Goal: Task Accomplishment & Management: Manage account settings

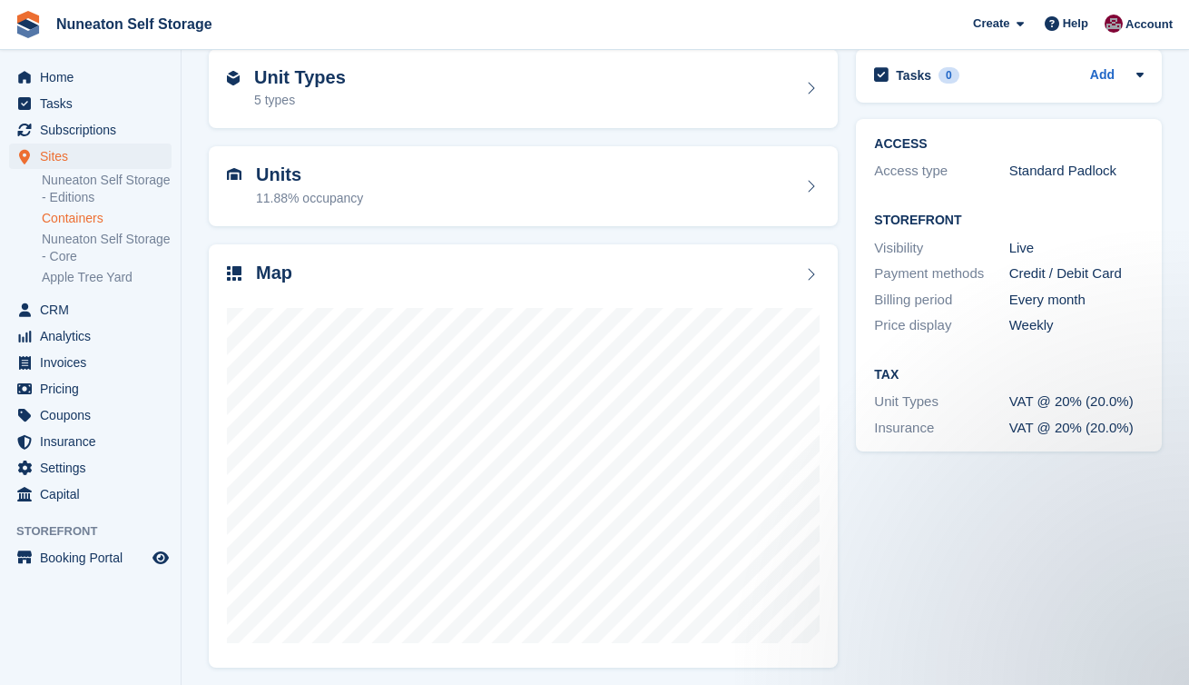
scroll to position [82, 0]
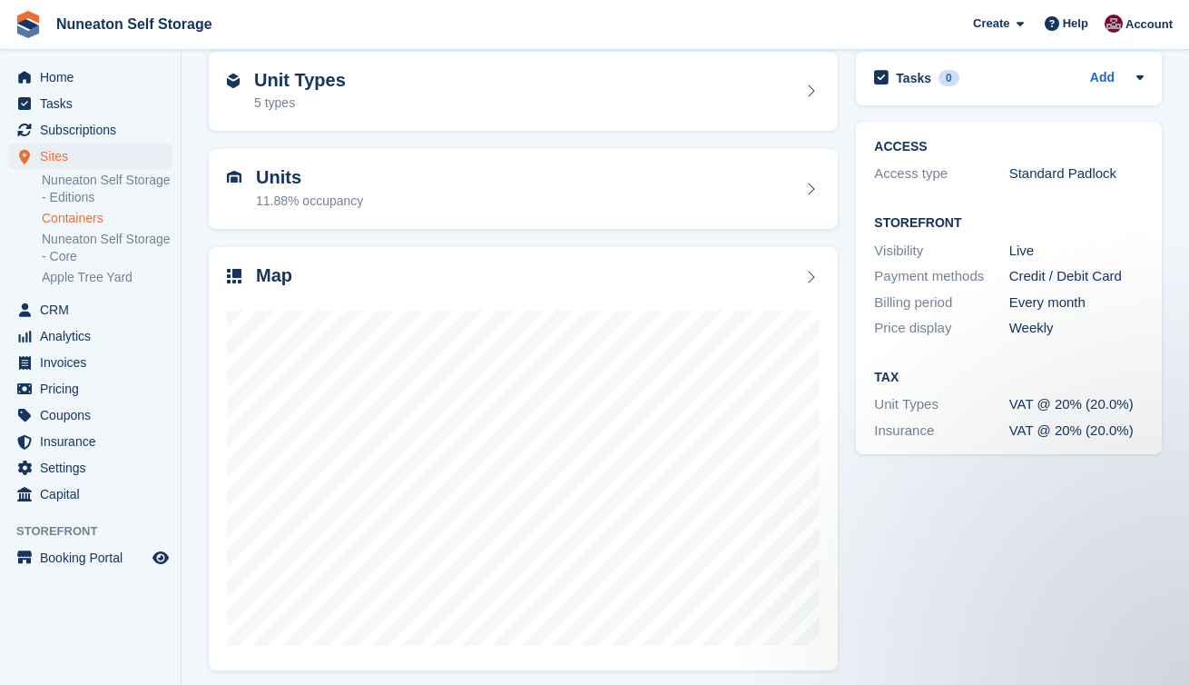
click at [853, 233] on div "ACCESS Access type Standard Padlock Storefront Visibility Live Payment methods …" at bounding box center [1009, 288] width 324 height 351
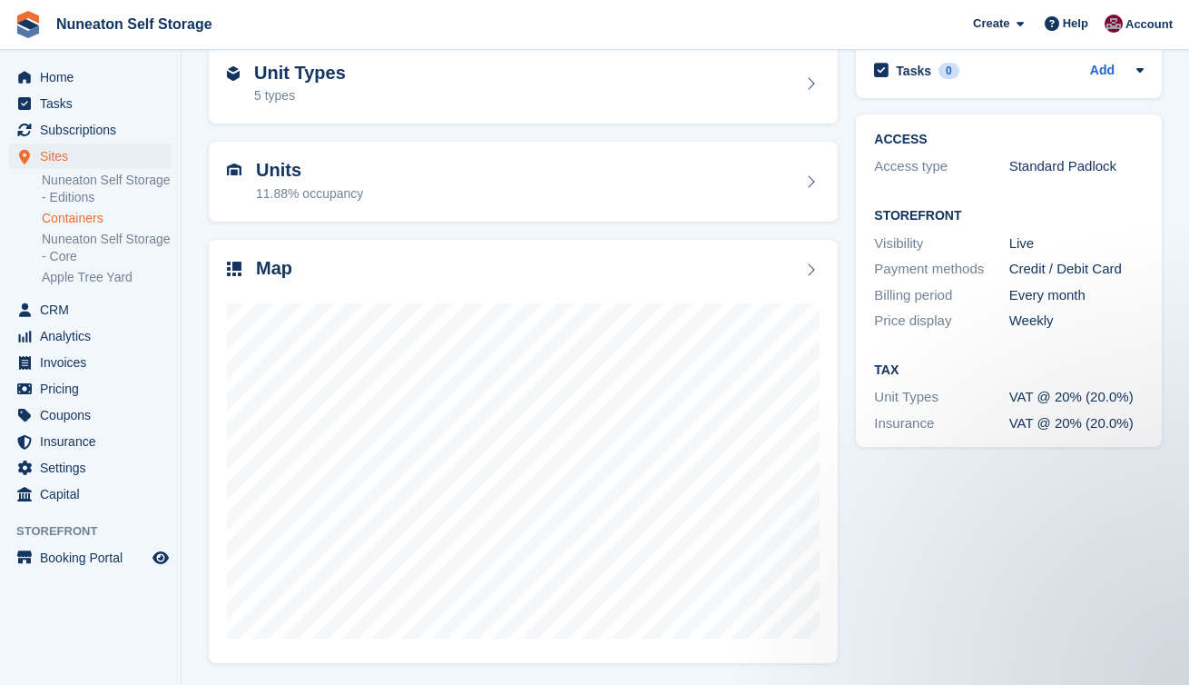
click at [848, 236] on div "ACCESS Access type Standard Padlock Storefront Visibility Live Payment methods …" at bounding box center [1009, 280] width 324 height 351
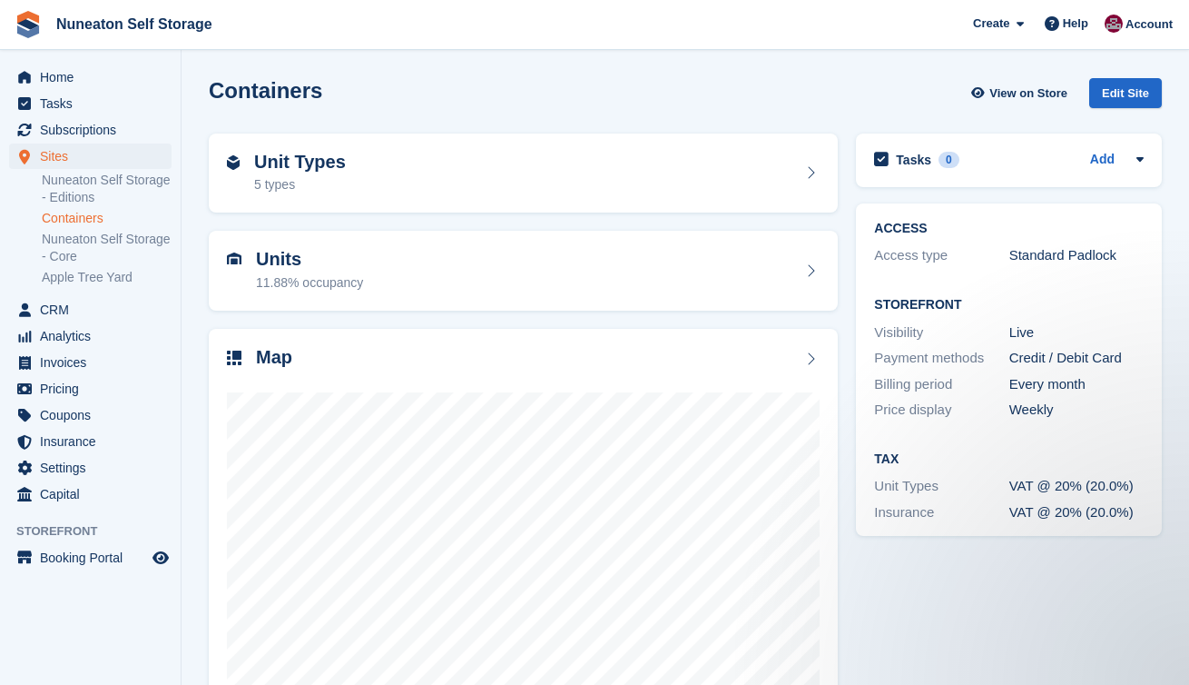
scroll to position [0, 0]
click at [844, 223] on div "Units 11.88% occupancy" at bounding box center [523, 271] width 647 height 98
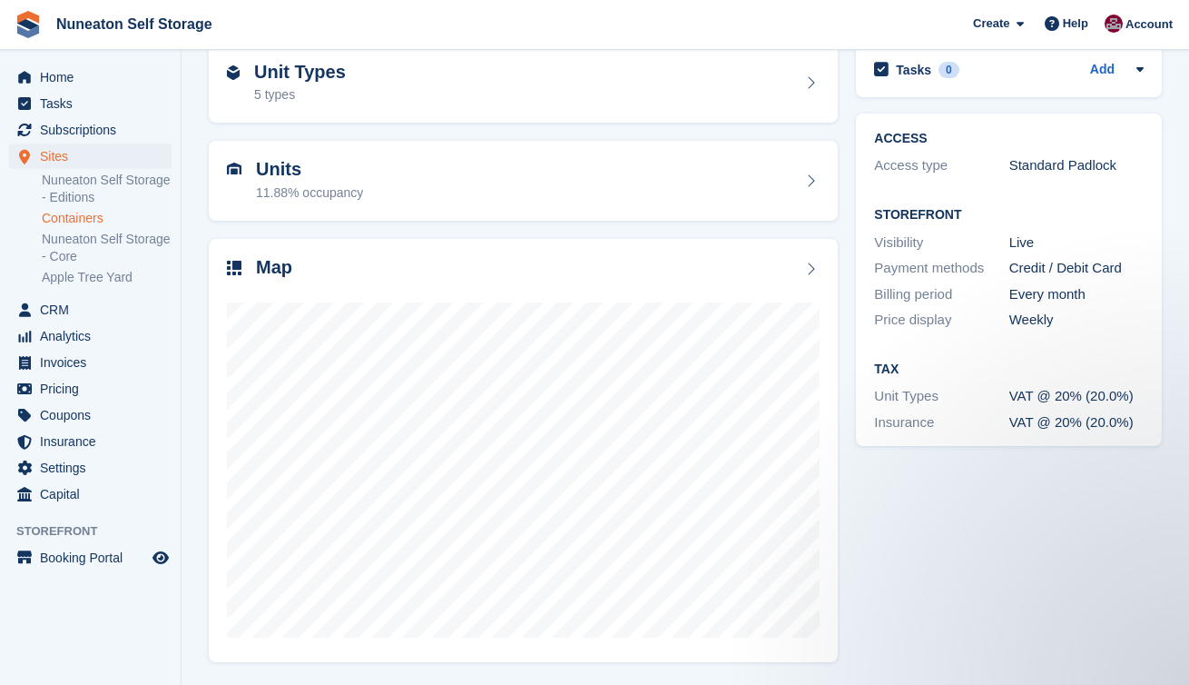
scroll to position [89, 0]
click at [845, 233] on div "Map" at bounding box center [523, 452] width 647 height 442
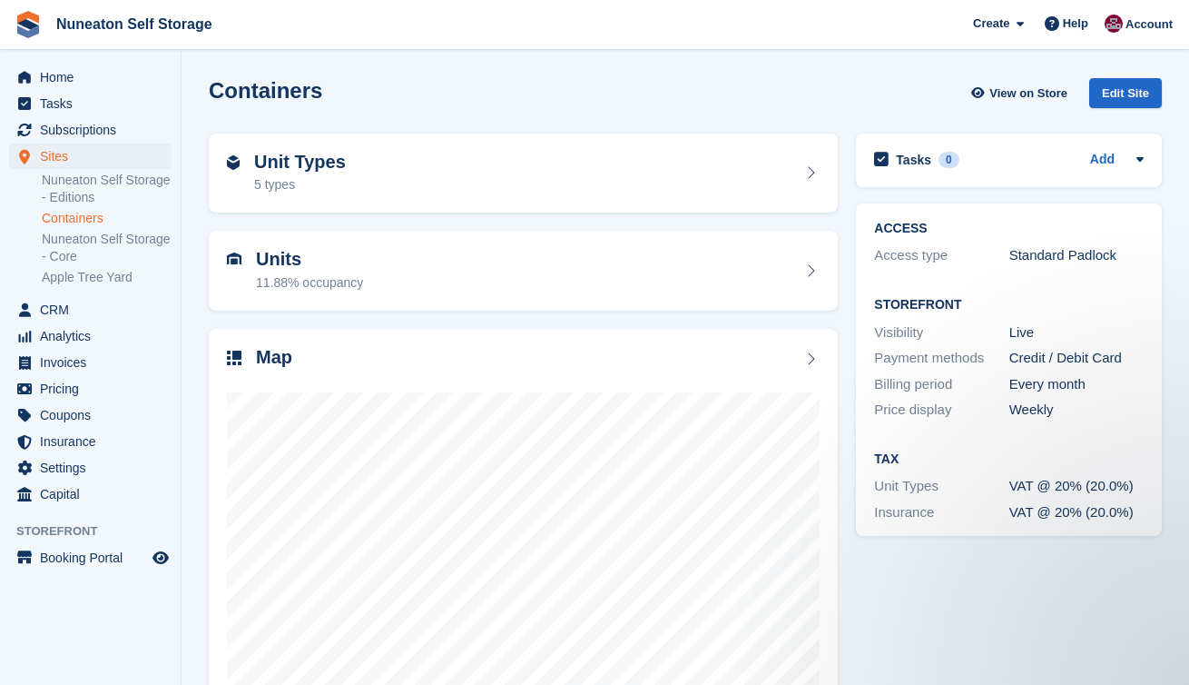
scroll to position [0, 0]
click at [846, 226] on div "Units 11.88% occupancy" at bounding box center [523, 271] width 647 height 98
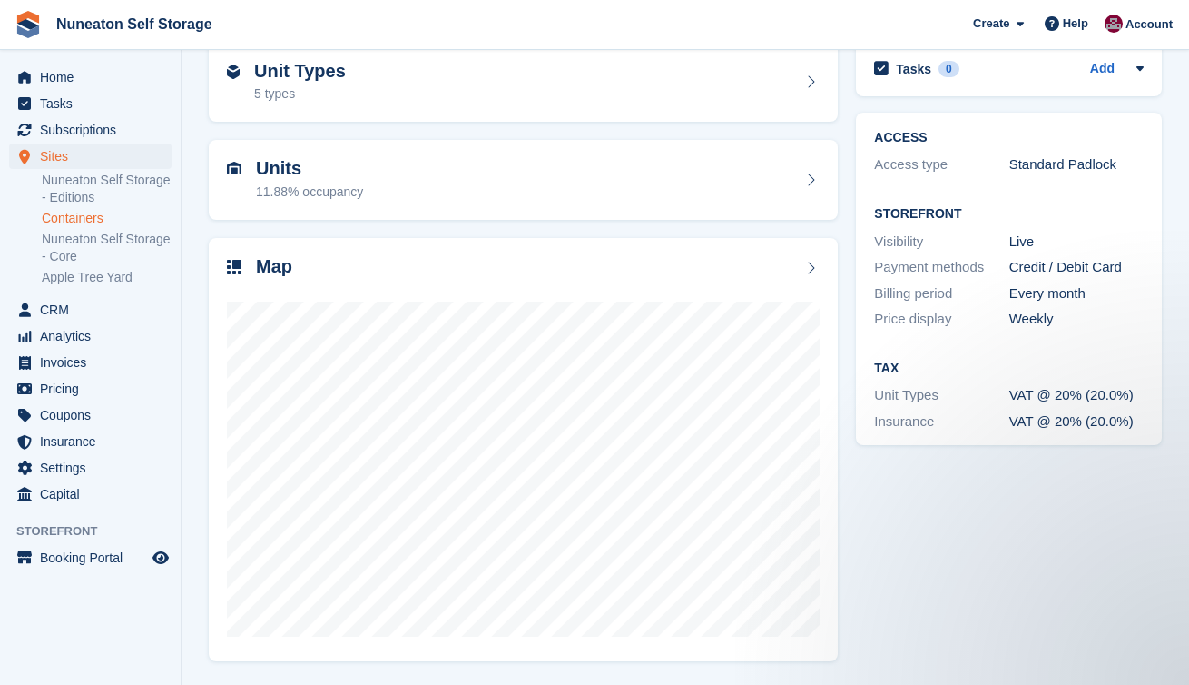
scroll to position [89, 0]
click at [846, 226] on div "Units 11.88% occupancy" at bounding box center [523, 182] width 647 height 98
click at [847, 135] on div "ACCESS Access type Standard Padlock Storefront Visibility Live Payment methods …" at bounding box center [1009, 280] width 324 height 351
click at [845, 231] on div "Map" at bounding box center [523, 452] width 647 height 442
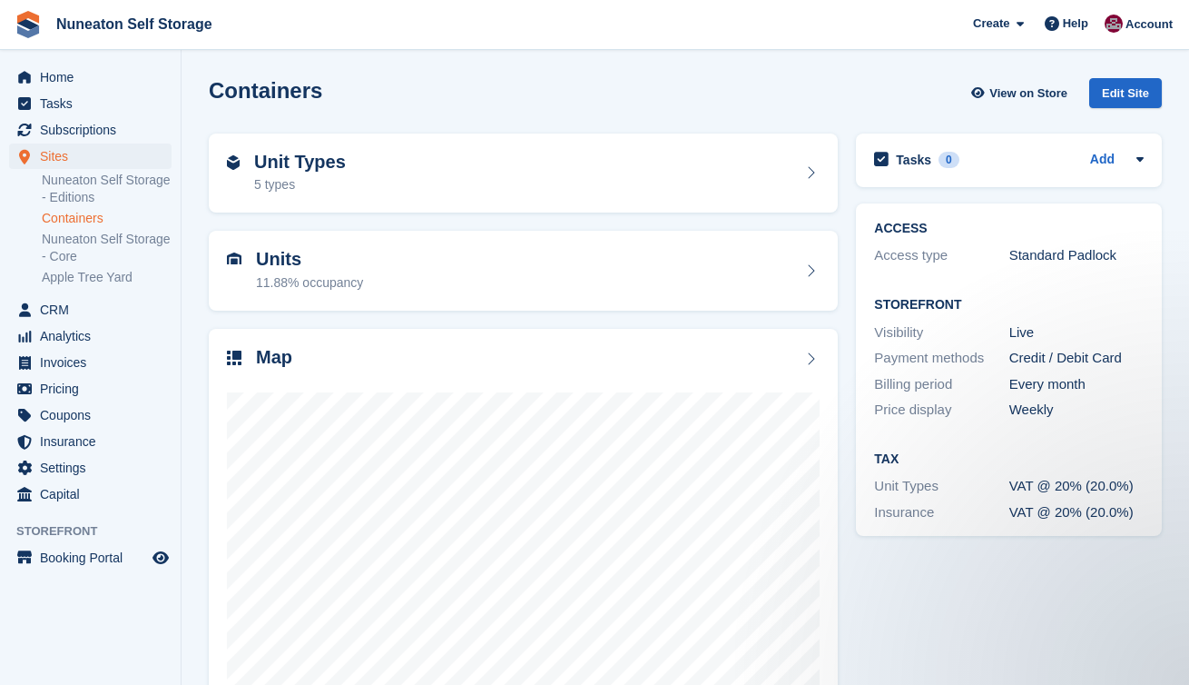
scroll to position [0, 0]
click at [846, 222] on div "Units 11.88% occupancy" at bounding box center [523, 271] width 647 height 98
drag, startPoint x: 211, startPoint y: 91, endPoint x: 321, endPoint y: 95, distance: 110.9
click at [321, 95] on div "Containers View on Store Edit Site" at bounding box center [685, 93] width 953 height 30
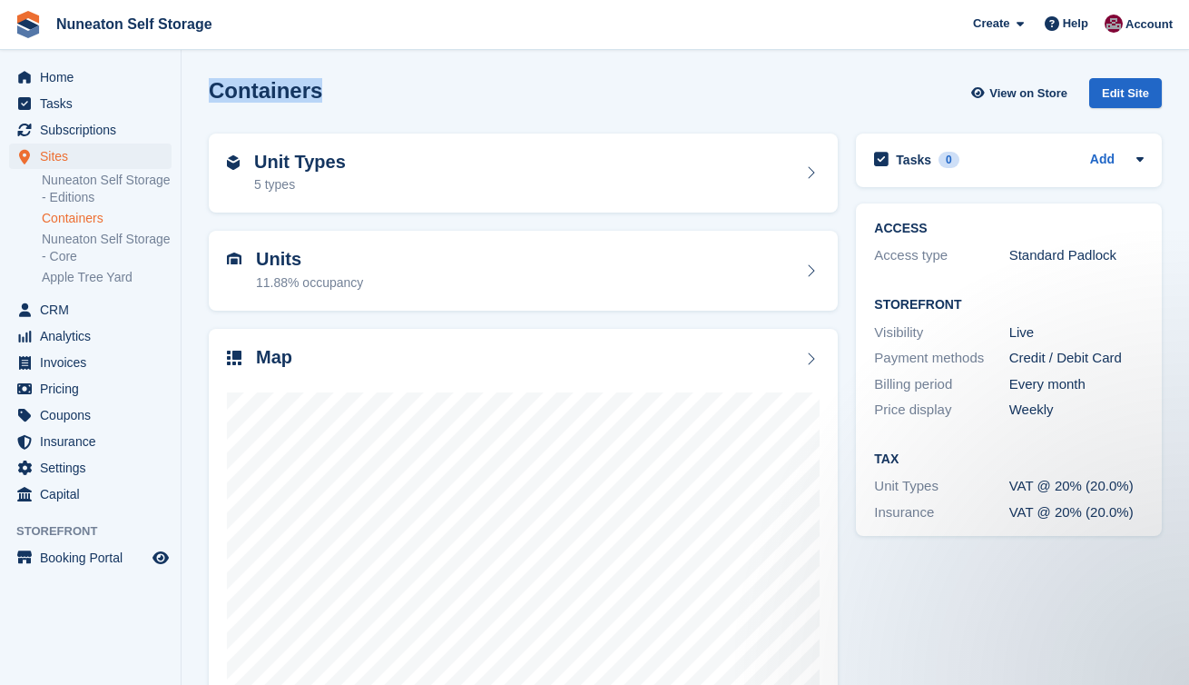
drag, startPoint x: 334, startPoint y: 95, endPoint x: 213, endPoint y: 88, distance: 121.0
click at [213, 88] on div "Containers View on Store Edit Site" at bounding box center [685, 93] width 953 height 30
click at [213, 88] on h2 "Containers" at bounding box center [265, 90] width 113 height 25
drag, startPoint x: 213, startPoint y: 88, endPoint x: 274, endPoint y: 88, distance: 60.8
click at [274, 88] on h2 "Containers" at bounding box center [265, 90] width 113 height 25
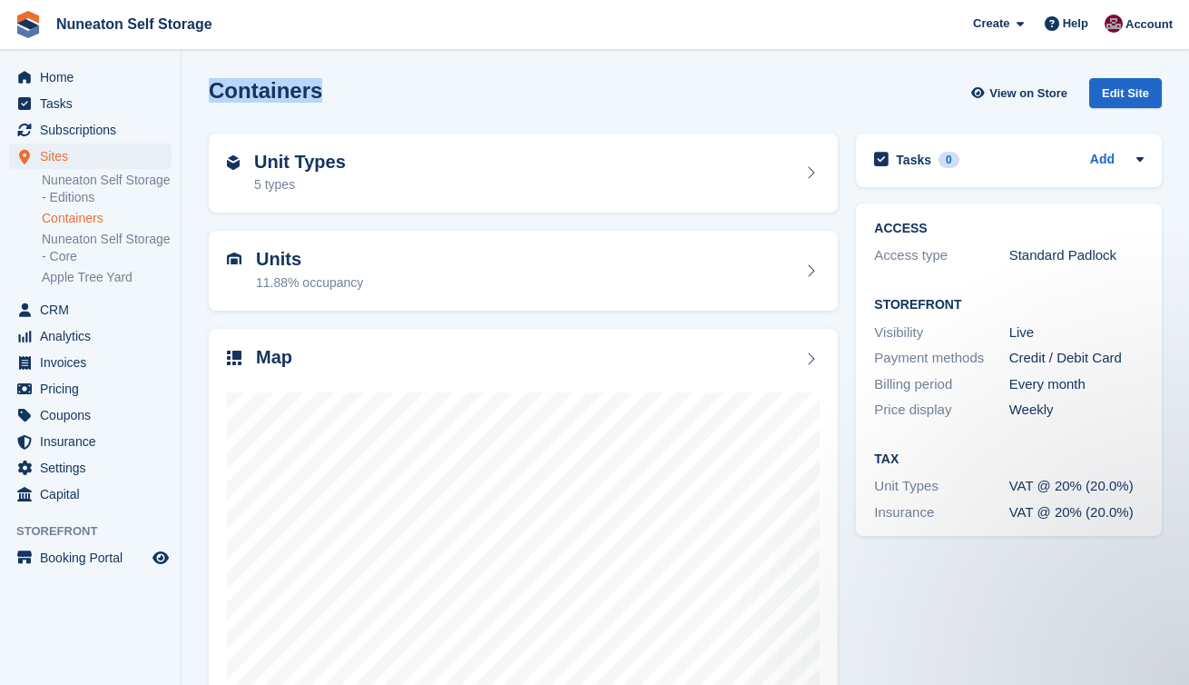
click at [274, 88] on h2 "Containers" at bounding box center [265, 90] width 113 height 25
drag, startPoint x: 315, startPoint y: 93, endPoint x: 215, endPoint y: 90, distance: 99.9
click at [215, 90] on h2 "Containers" at bounding box center [265, 90] width 113 height 25
drag, startPoint x: 215, startPoint y: 90, endPoint x: 295, endPoint y: 89, distance: 79.9
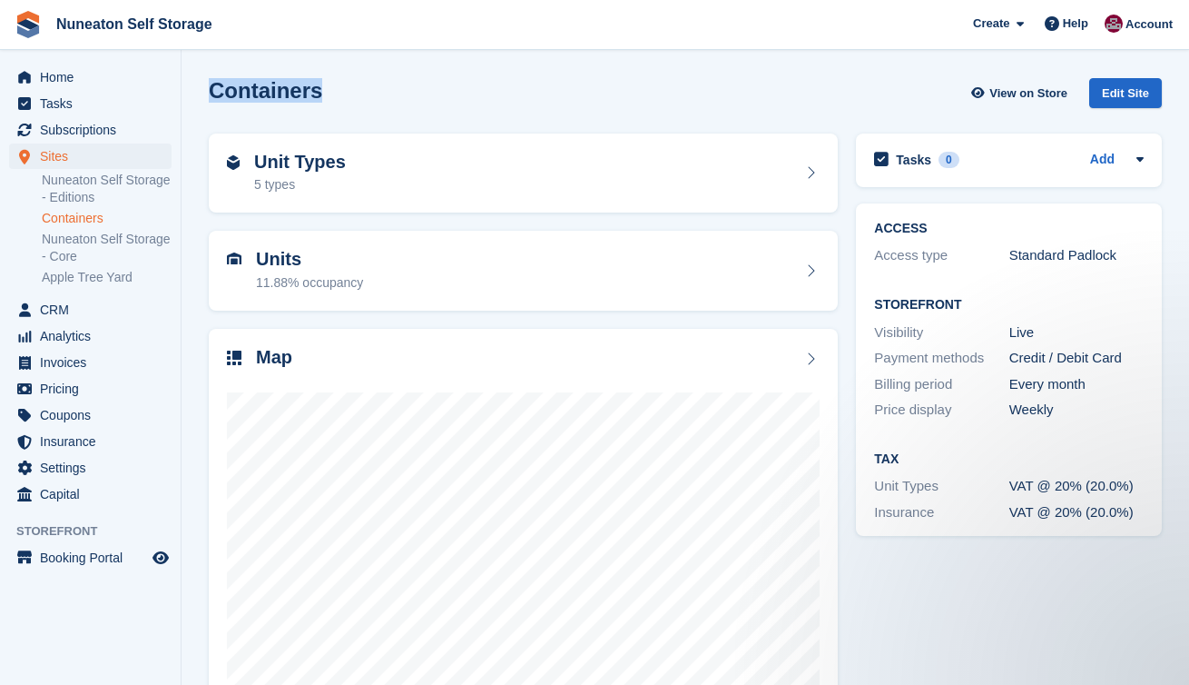
click at [295, 89] on h2 "Containers" at bounding box center [265, 90] width 113 height 25
drag, startPoint x: 316, startPoint y: 92, endPoint x: 214, endPoint y: 89, distance: 101.7
click at [214, 89] on h2 "Containers" at bounding box center [265, 90] width 113 height 25
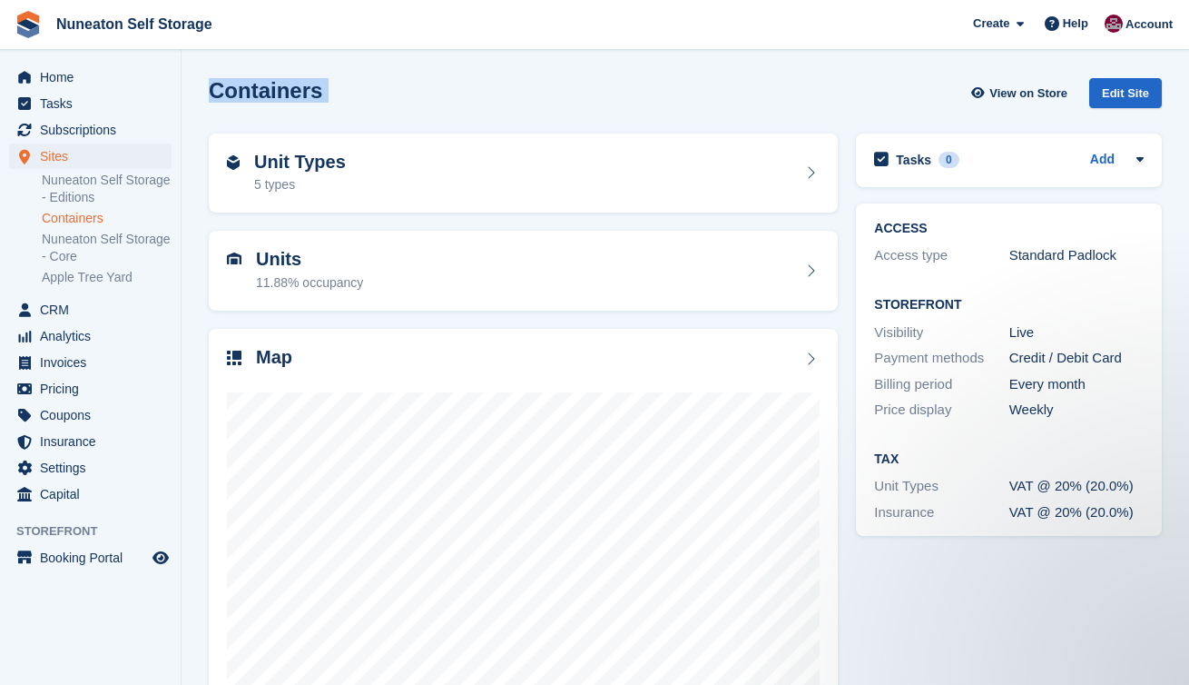
drag, startPoint x: 214, startPoint y: 89, endPoint x: 318, endPoint y: 93, distance: 103.6
click at [318, 93] on div "Containers View on Store Edit Site" at bounding box center [685, 93] width 953 height 30
click at [317, 93] on h2 "Containers" at bounding box center [265, 90] width 113 height 25
drag, startPoint x: 317, startPoint y: 93, endPoint x: 242, endPoint y: 88, distance: 74.6
click at [242, 88] on h2 "Containers" at bounding box center [265, 90] width 113 height 25
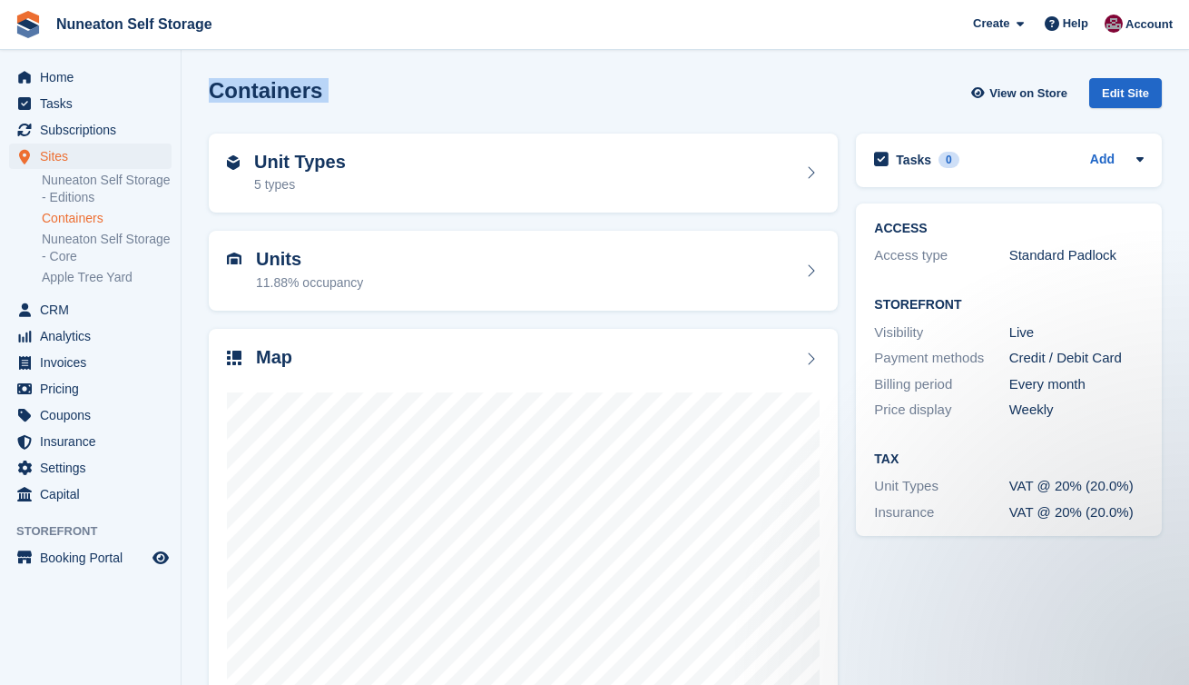
click at [242, 88] on h2 "Containers" at bounding box center [265, 90] width 113 height 25
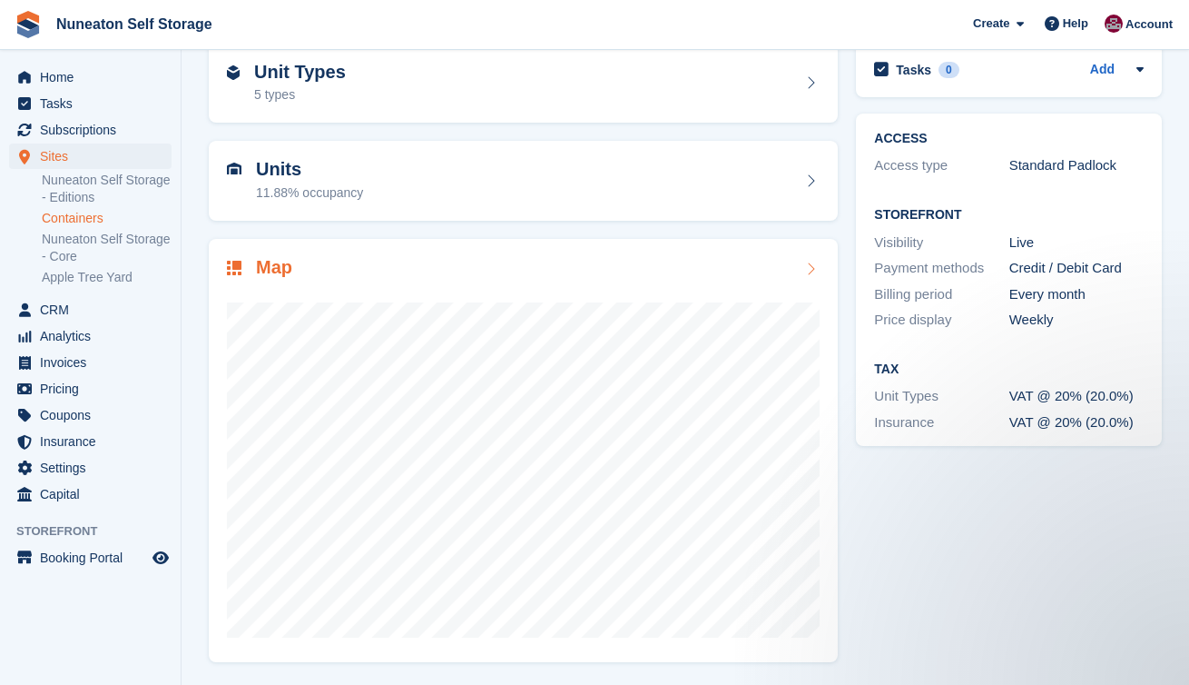
scroll to position [89, 0]
click at [200, 131] on div "Unit Types 5 types" at bounding box center [523, 84] width 647 height 98
click at [191, 137] on section "Containers View on Store Edit Site Unit Types 5 types Units 11.88% occupancy Ma…" at bounding box center [686, 298] width 1008 height 775
click at [839, 117] on div "Unit Types 5 types" at bounding box center [523, 84] width 647 height 98
click at [839, 119] on div "Unit Types 5 types" at bounding box center [523, 84] width 647 height 98
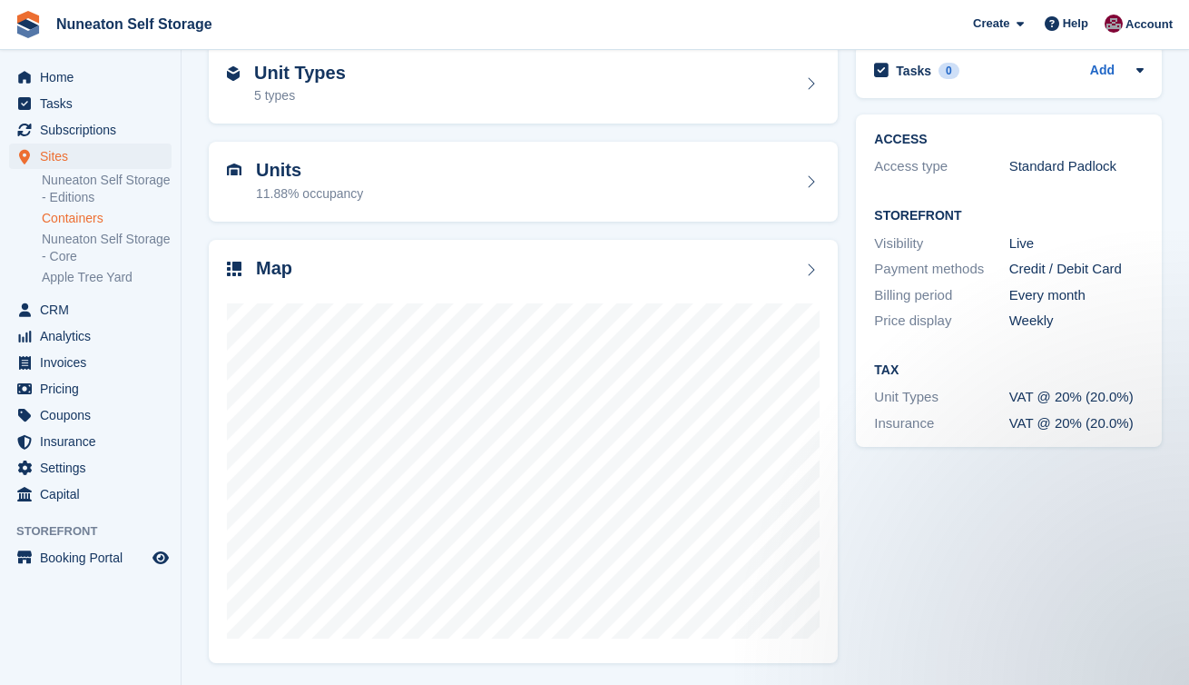
click at [844, 142] on div "Units 11.88% occupancy" at bounding box center [523, 182] width 647 height 98
click at [204, 140] on div "Units 11.88% occupancy" at bounding box center [523, 182] width 647 height 98
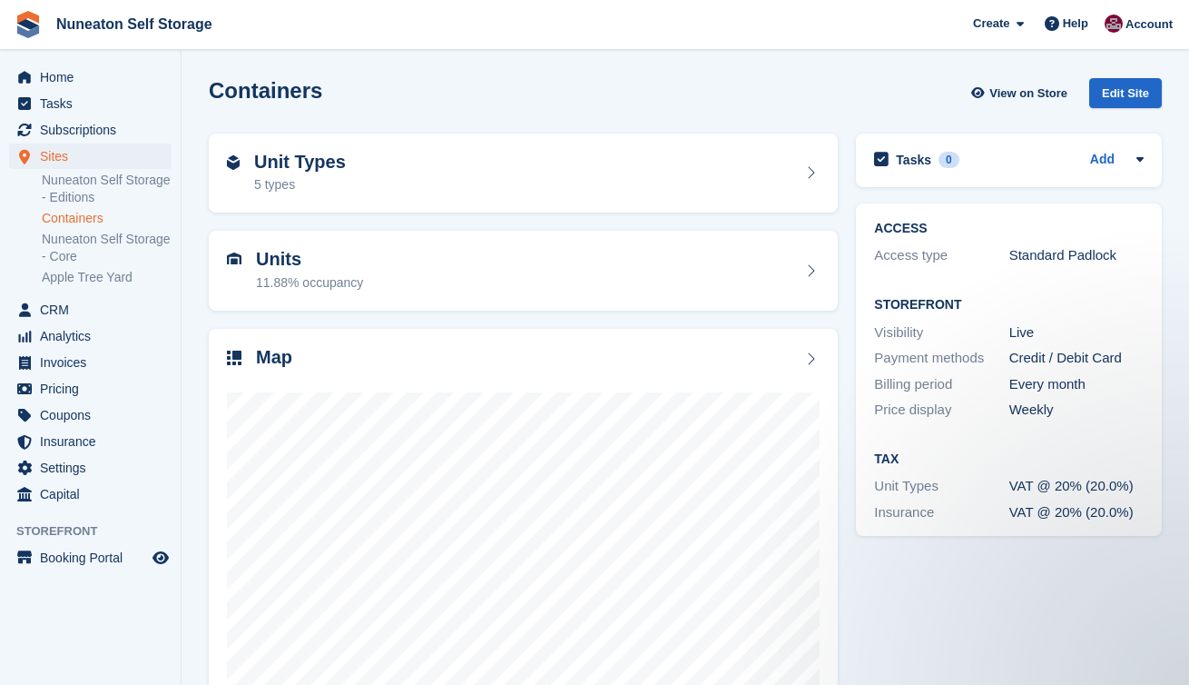
scroll to position [0, 0]
click at [1111, 94] on div "Edit Site" at bounding box center [1126, 93] width 73 height 30
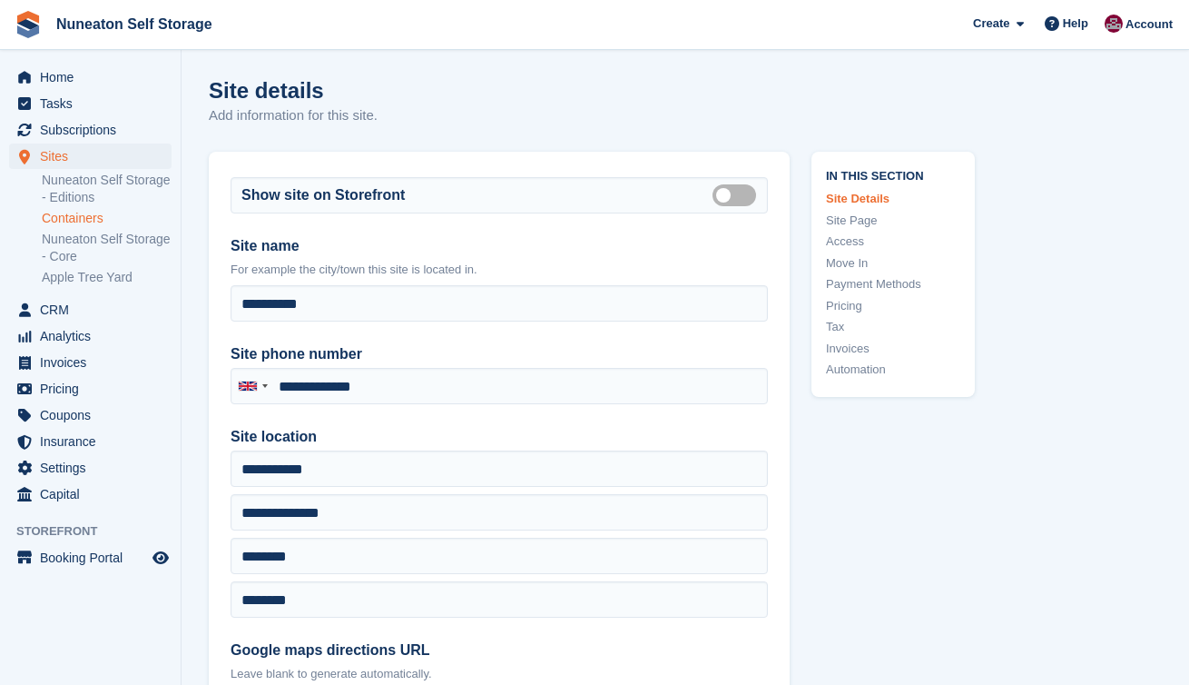
type input "**********"
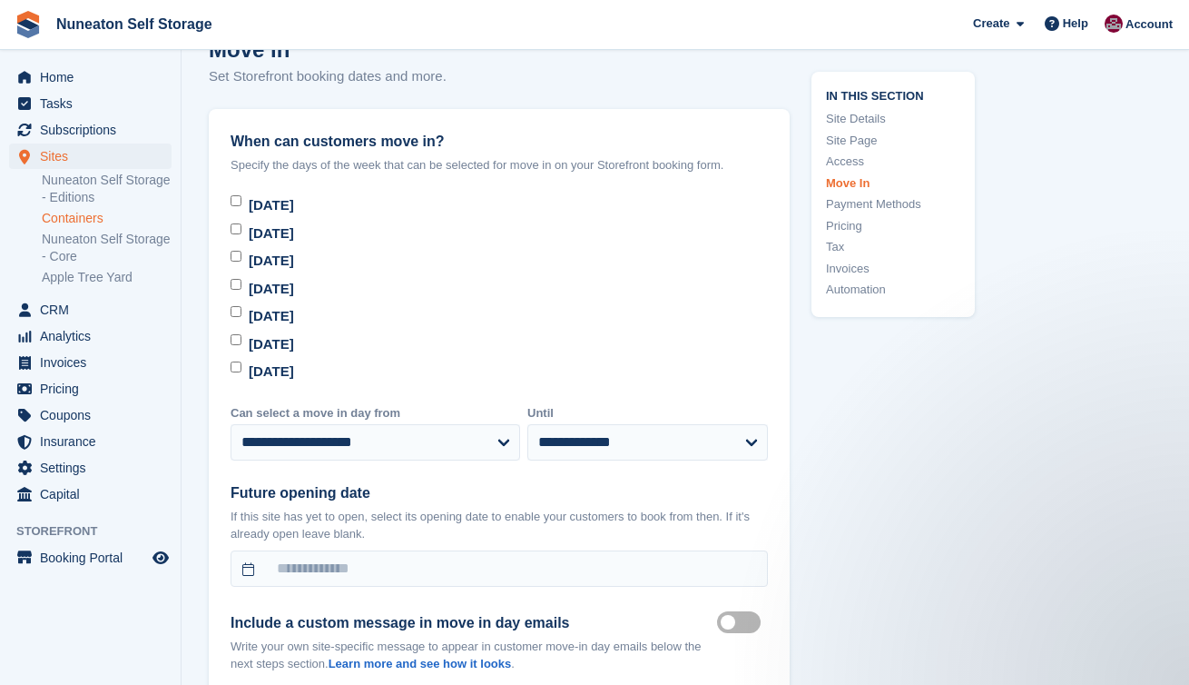
scroll to position [4742, 0]
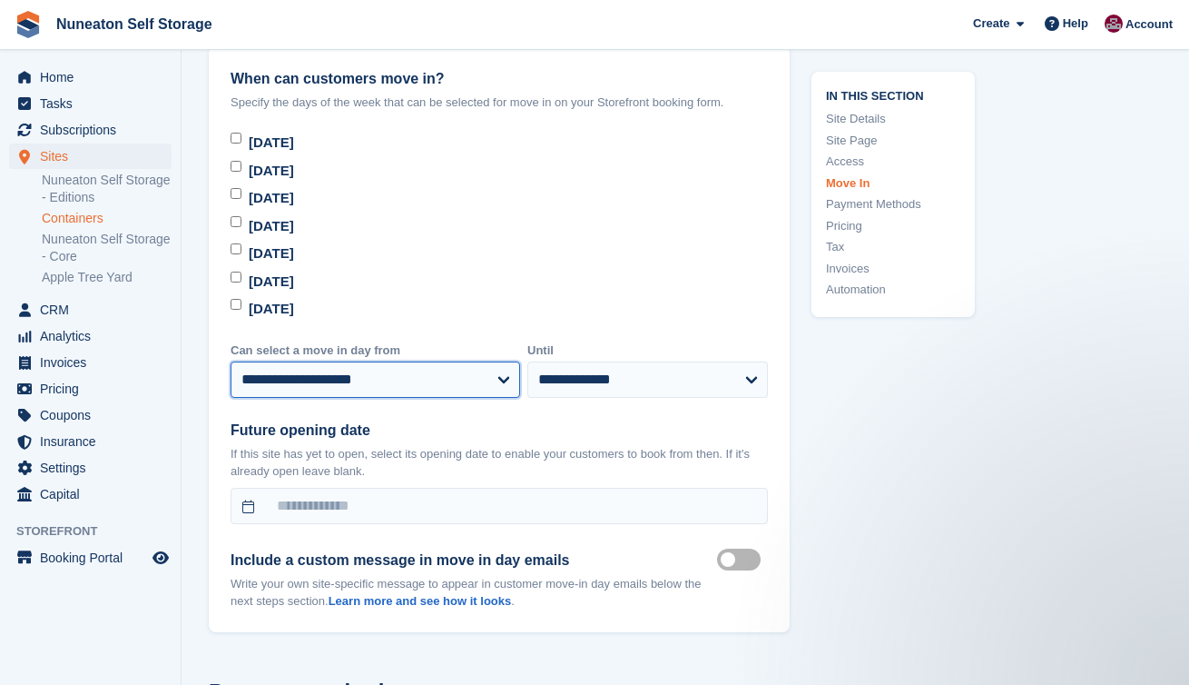
select select "*"
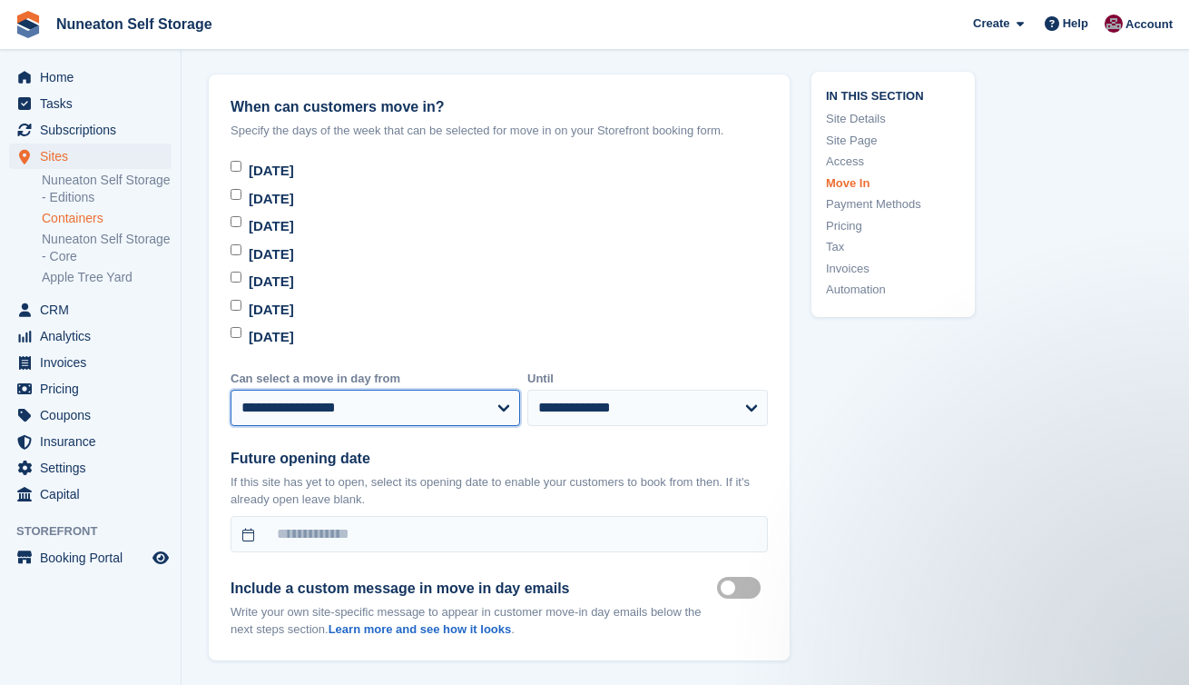
scroll to position [4707, 0]
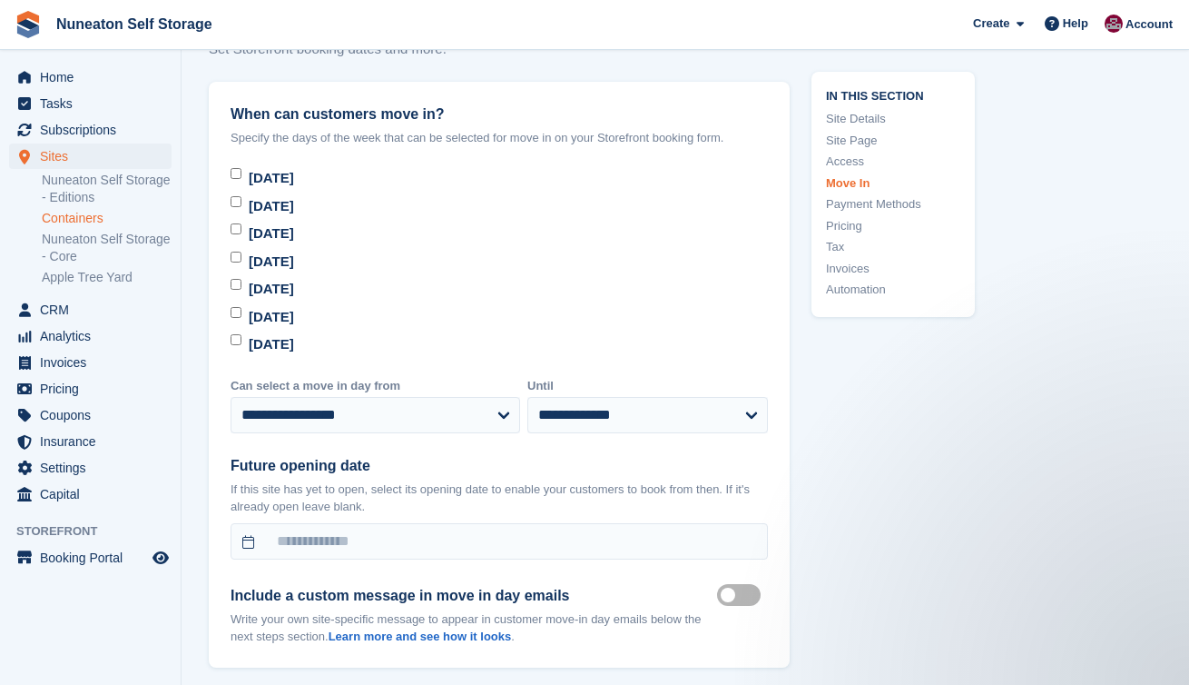
click at [243, 344] on div "Sunday" at bounding box center [500, 344] width 538 height 21
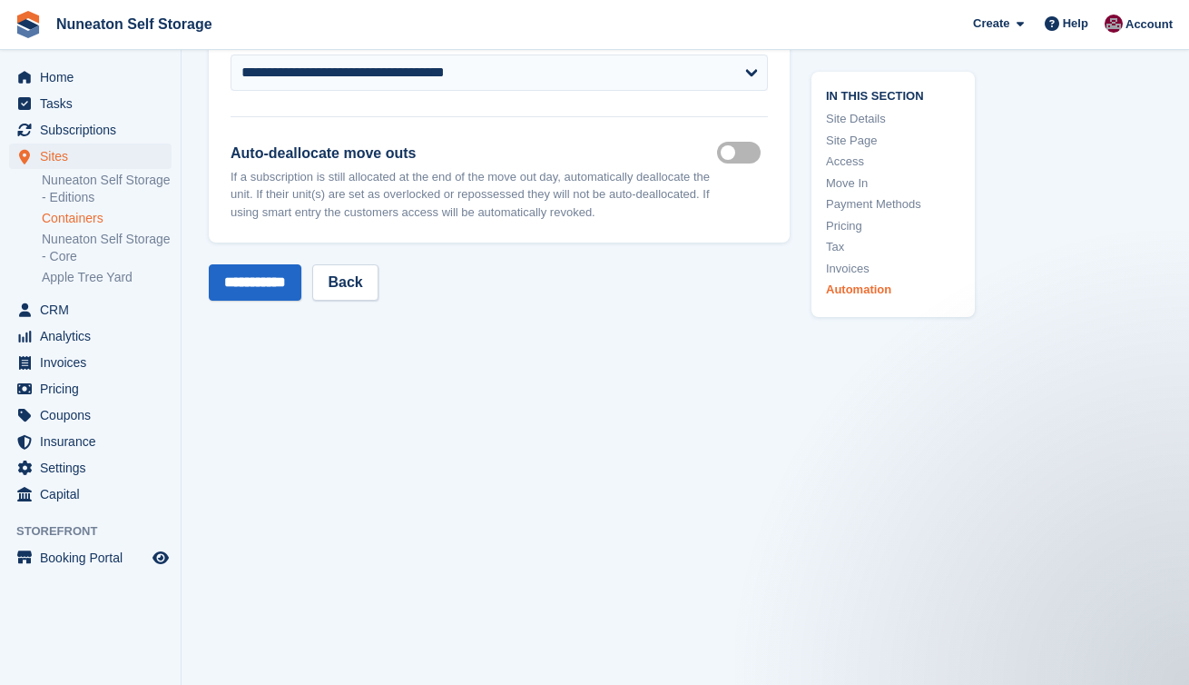
scroll to position [7859, 0]
click at [267, 286] on input "**********" at bounding box center [255, 282] width 93 height 36
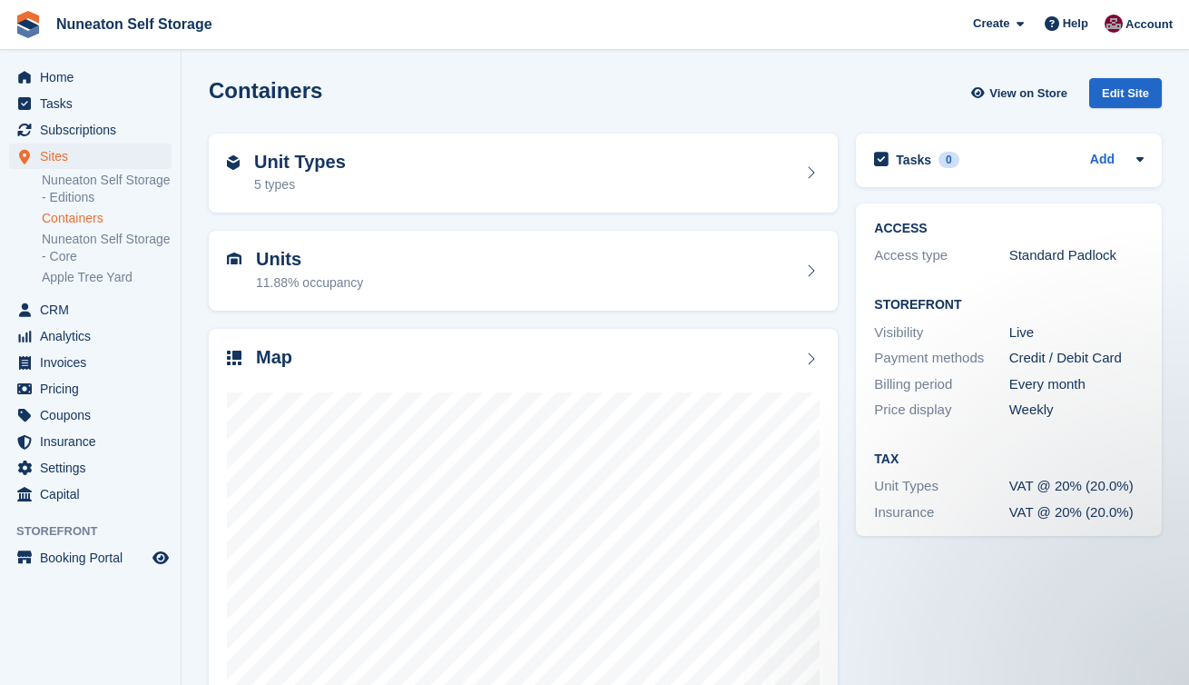
click at [854, 196] on div "ACCESS Access type Standard Padlock Storefront Visibility Live Payment methods …" at bounding box center [1009, 369] width 324 height 351
